Goal: Find specific page/section: Find specific page/section

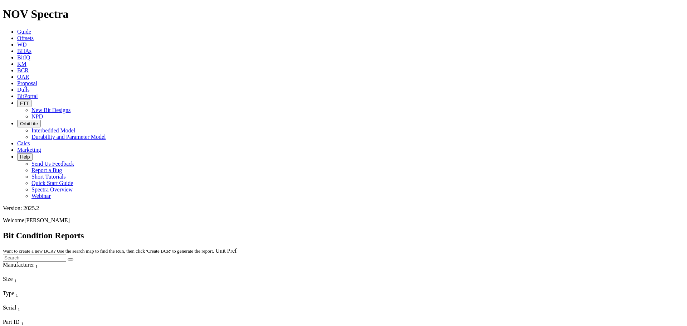
click at [30, 87] on span "Dulls" at bounding box center [23, 90] width 13 height 6
click at [547, 269] on div at bounding box center [343, 269] width 681 height 0
click at [66, 254] on input "text" at bounding box center [34, 258] width 63 height 8
click at [68, 258] on button "submit" at bounding box center [71, 259] width 6 height 2
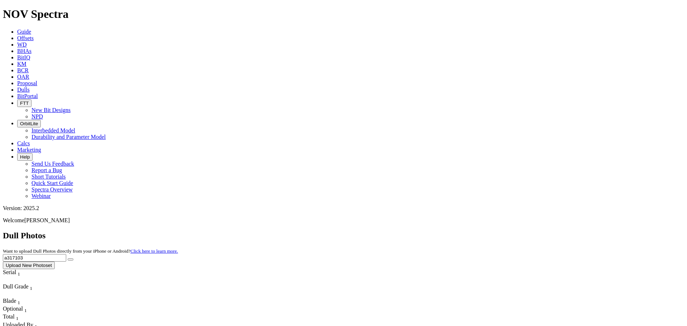
click at [66, 254] on input "a317103" at bounding box center [34, 258] width 63 height 8
click at [68, 258] on button "submit" at bounding box center [71, 259] width 6 height 2
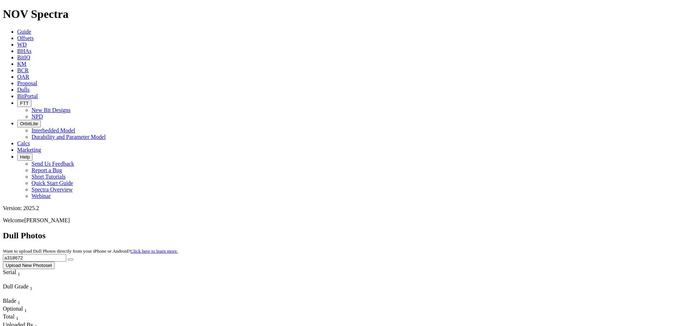
click at [66, 254] on input "a318672" at bounding box center [34, 258] width 63 height 8
type input "a315675"
click at [73, 258] on button "submit" at bounding box center [71, 259] width 6 height 2
